Goal: Transaction & Acquisition: Book appointment/travel/reservation

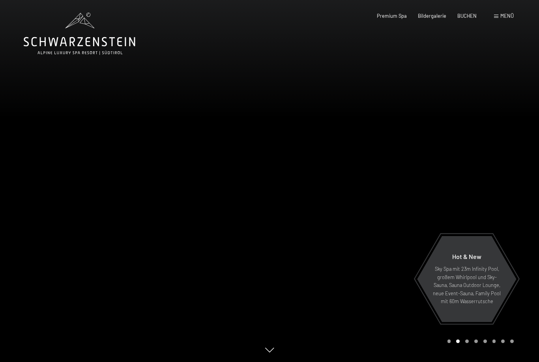
click at [501, 19] on span "Menü" at bounding box center [507, 16] width 13 height 6
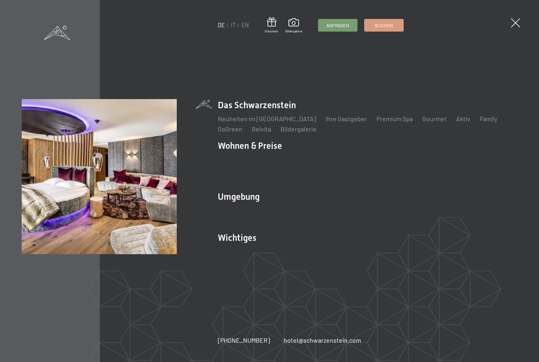
click at [306, 163] on link "Zimmer & Preise" at bounding box center [302, 160] width 46 height 8
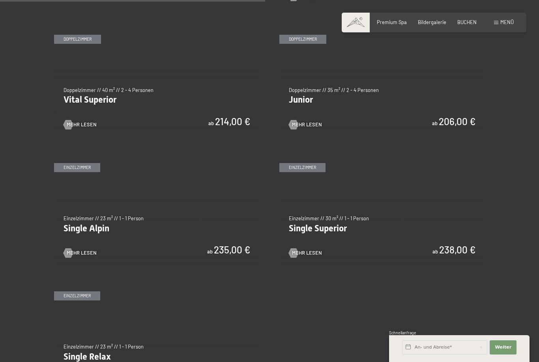
scroll to position [909, 0]
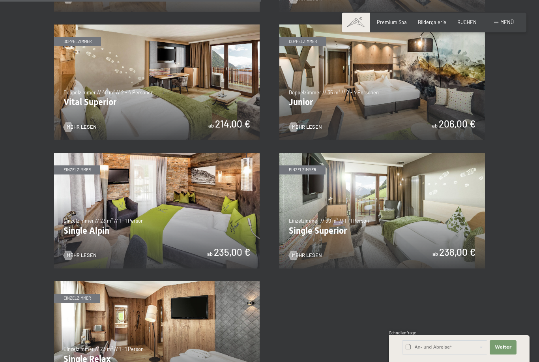
click at [392, 104] on img at bounding box center [382, 82] width 206 height 116
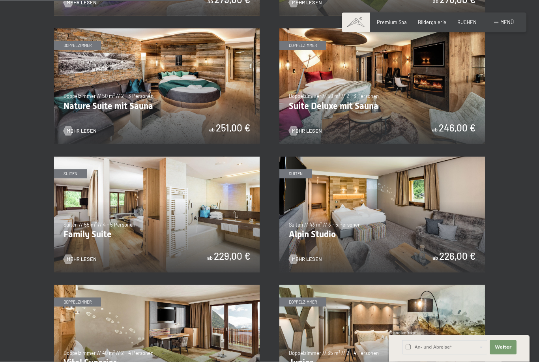
scroll to position [660, 0]
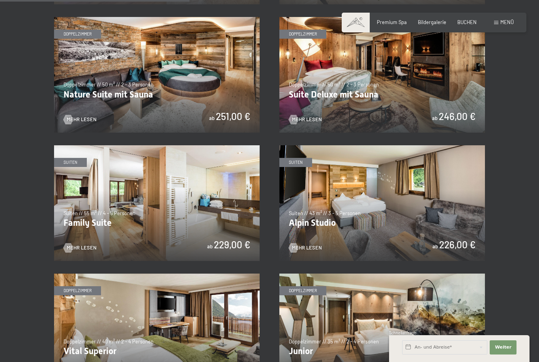
click at [210, 83] on img at bounding box center [157, 75] width 206 height 116
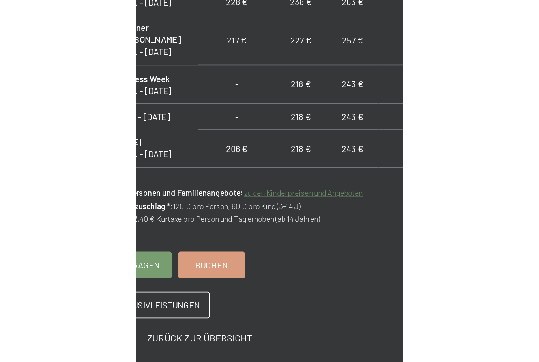
scroll to position [454, 0]
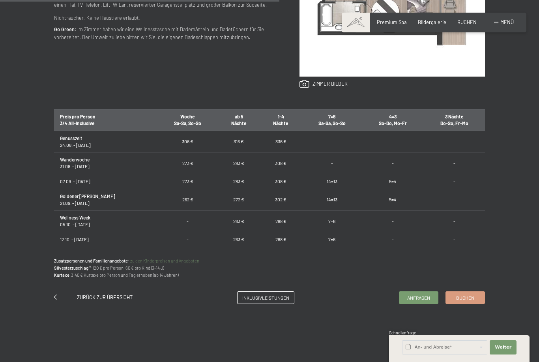
scroll to position [428, 0]
